Goal: Information Seeking & Learning: Find specific fact

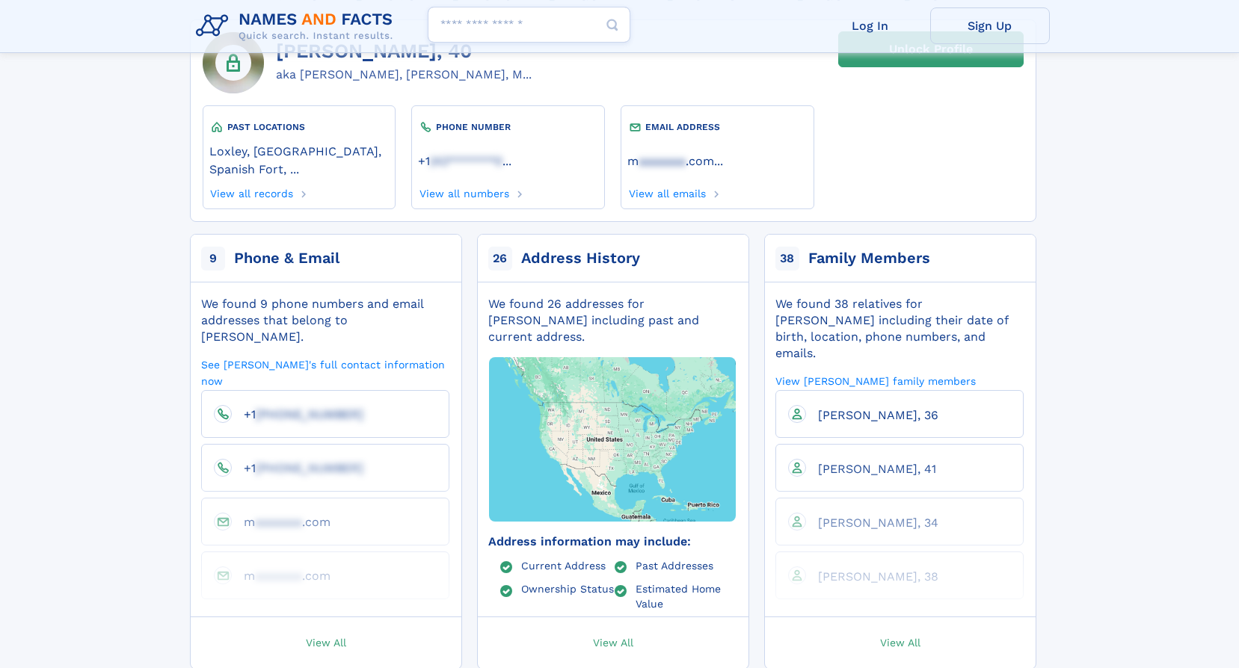
scroll to position [150, 0]
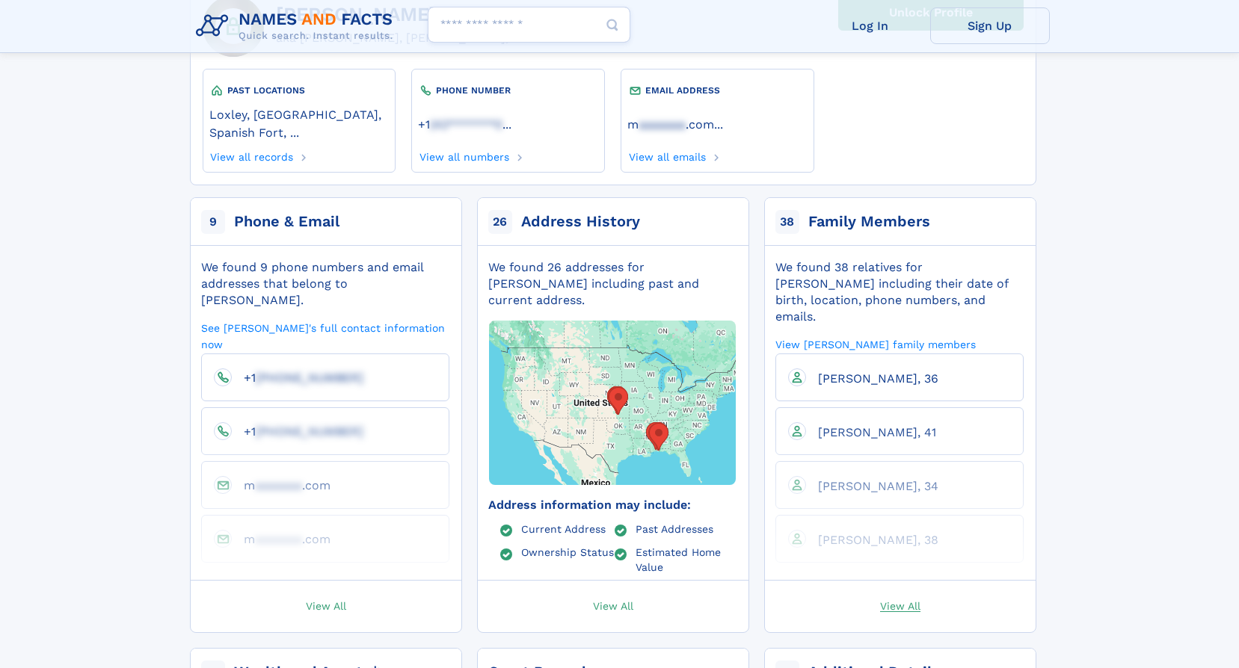
click at [881, 599] on span "View All" at bounding box center [900, 605] width 40 height 13
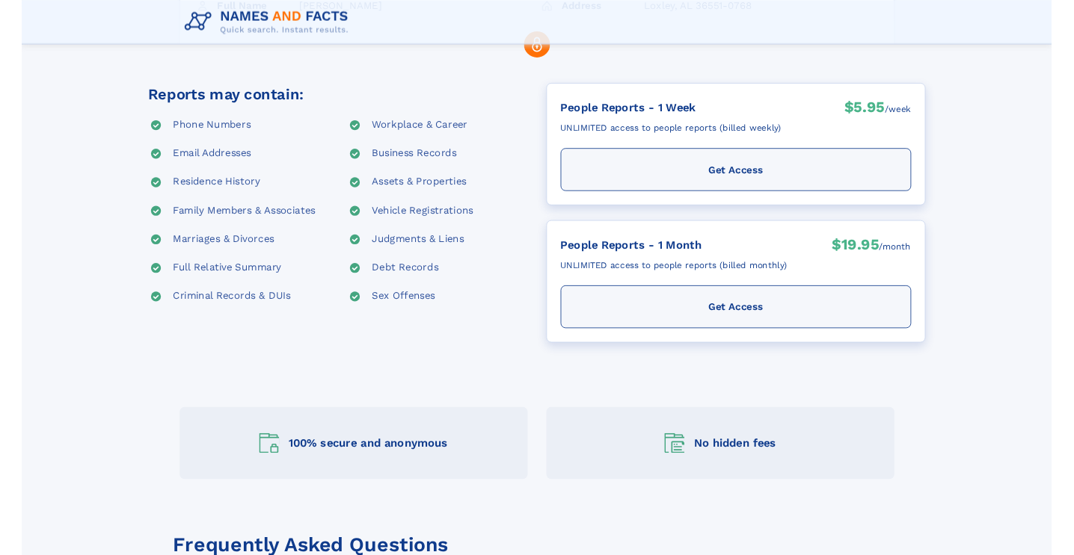
scroll to position [104, 0]
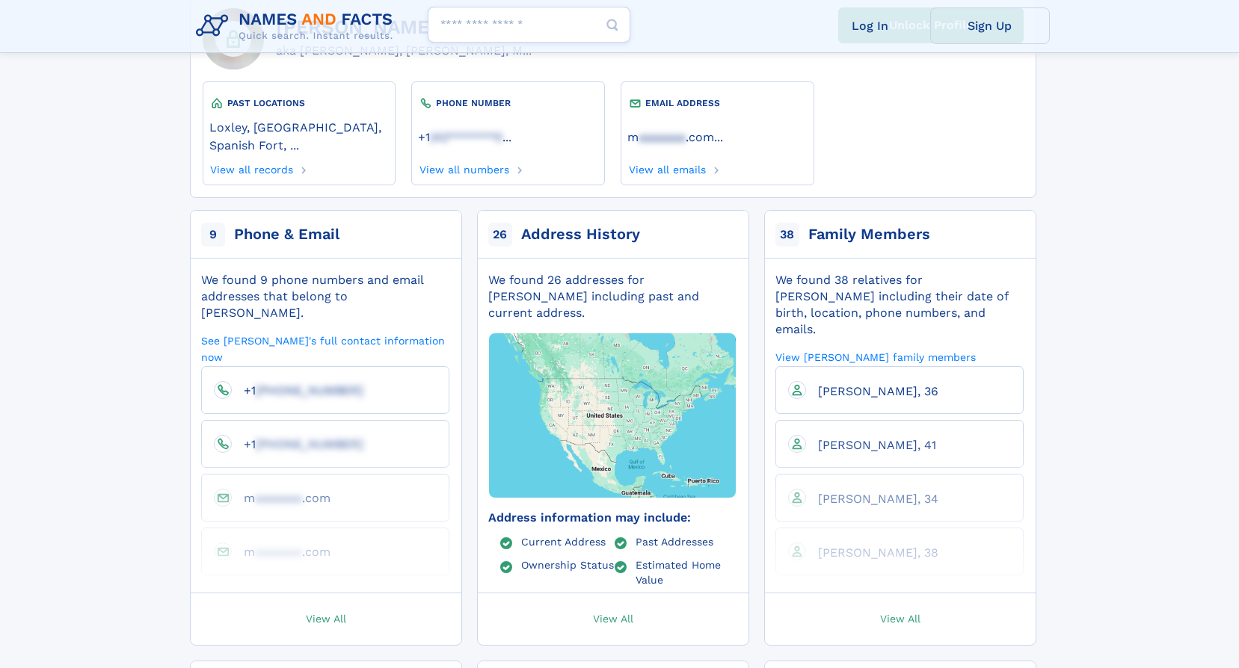
scroll to position [150, 0]
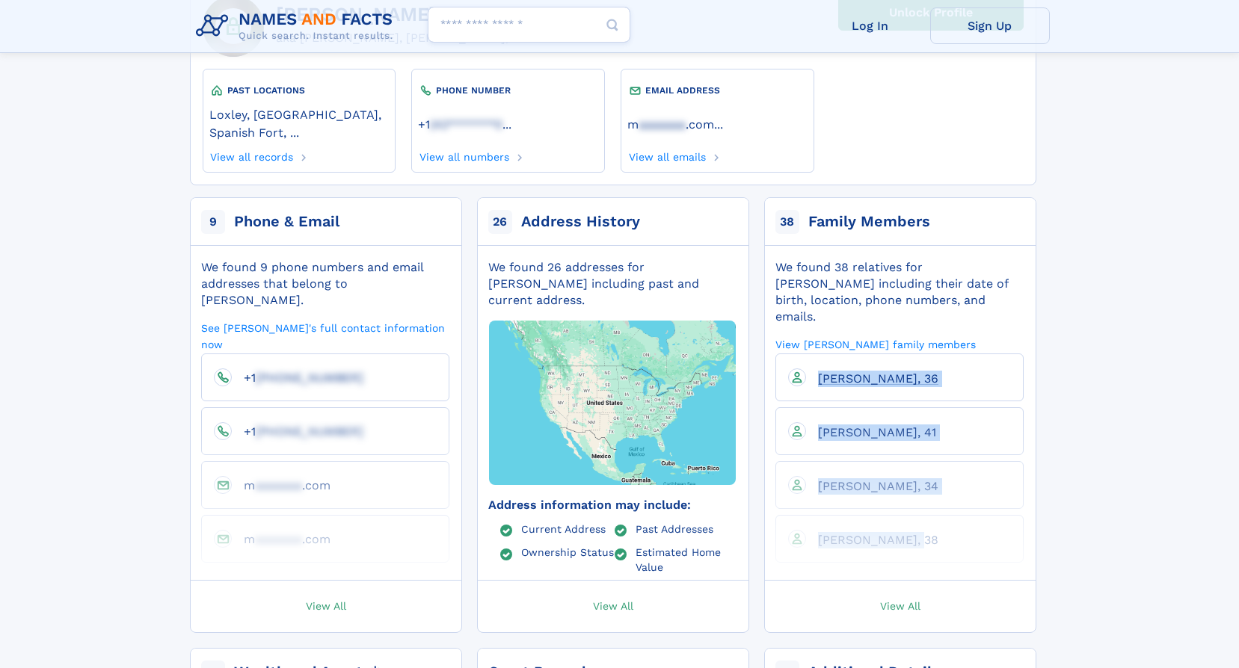
drag, startPoint x: 934, startPoint y: 517, endPoint x: 816, endPoint y: 342, distance: 211.1
click at [816, 354] on ul "[PERSON_NAME], 36 [PERSON_NAME], 41 [PERSON_NAME], 34 [PERSON_NAME], 38" at bounding box center [899, 458] width 248 height 209
copy ul "[PERSON_NAME], 36 [PERSON_NAME], 41 [PERSON_NAME], 34 [PERSON_NAME], 38"
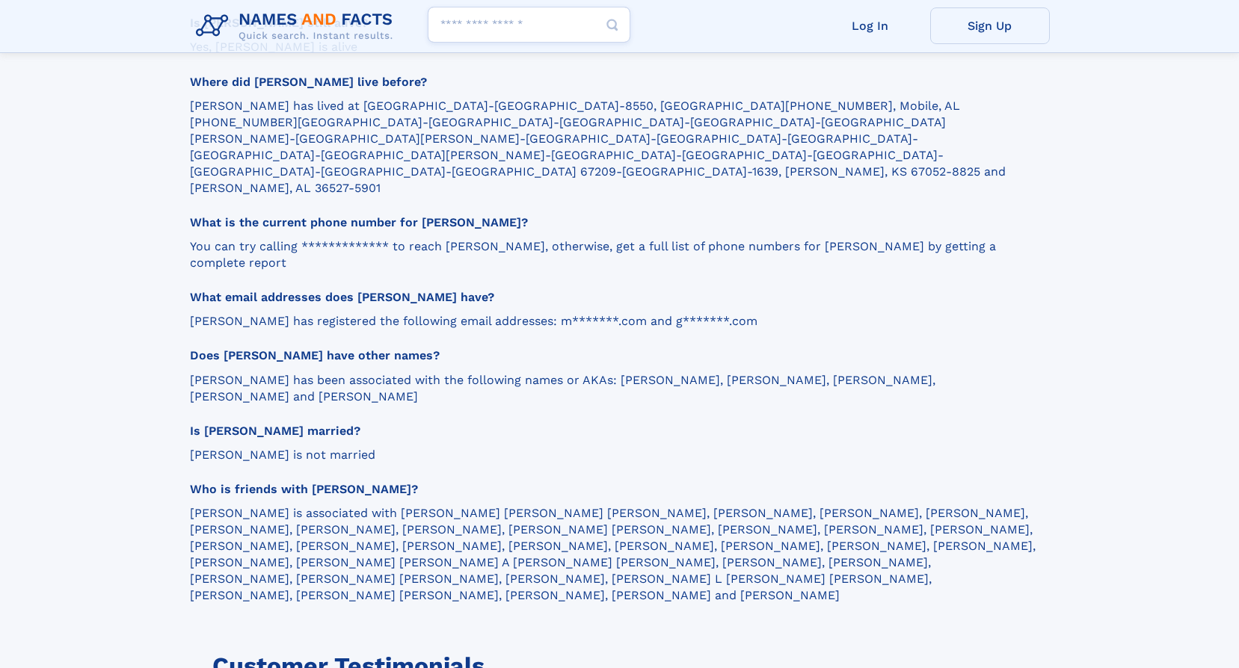
scroll to position [1705, 0]
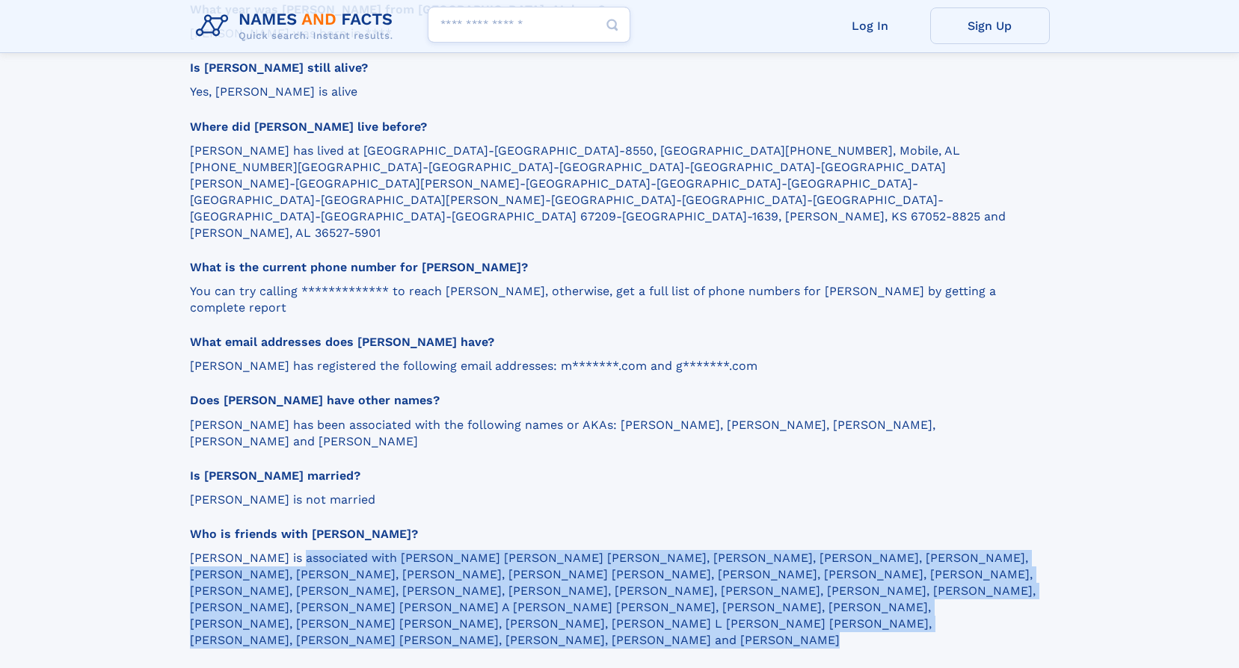
drag, startPoint x: 188, startPoint y: 499, endPoint x: 429, endPoint y: 604, distance: 263.5
drag, startPoint x: 429, startPoint y: 604, endPoint x: 417, endPoint y: 567, distance: 38.5
copy section "[PERSON_NAME] is associated with [PERSON_NAME] [PERSON_NAME] [PERSON_NAME], [PE…"
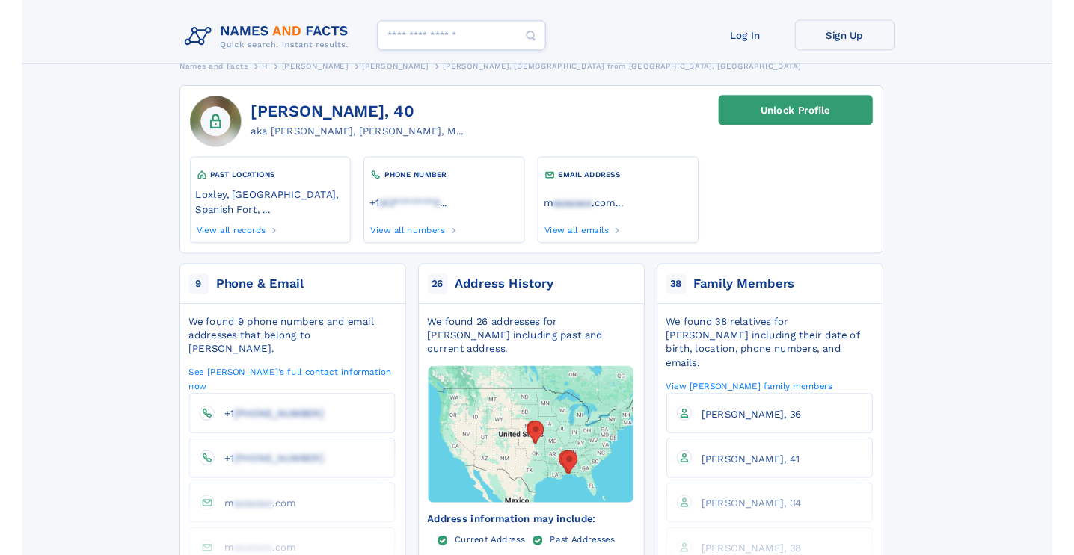
scroll to position [0, 0]
